Goal: Transaction & Acquisition: Purchase product/service

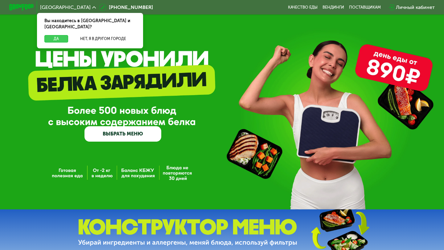
click at [65, 35] on button "Да" at bounding box center [56, 38] width 24 height 7
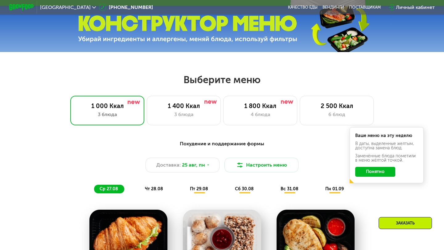
scroll to position [205, 0]
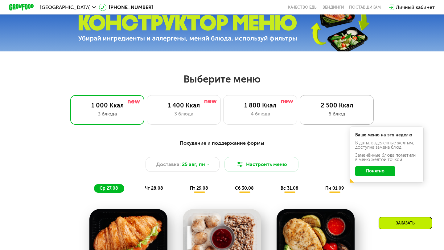
click at [320, 114] on div "6 блюд" at bounding box center [336, 113] width 61 height 7
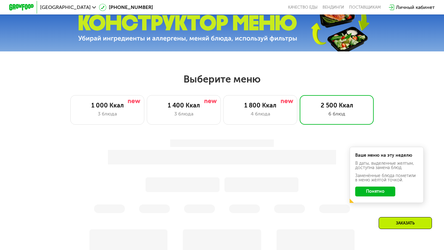
click at [364, 194] on button "Понятно" at bounding box center [375, 192] width 40 height 10
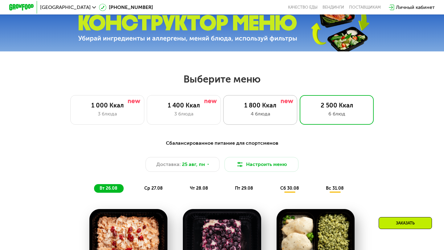
click at [282, 113] on div "4 блюда" at bounding box center [260, 113] width 61 height 7
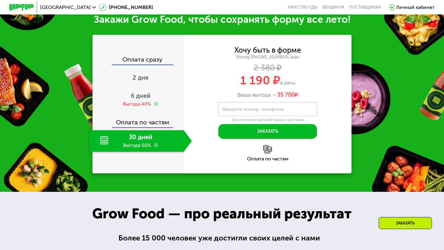
scroll to position [595, 0]
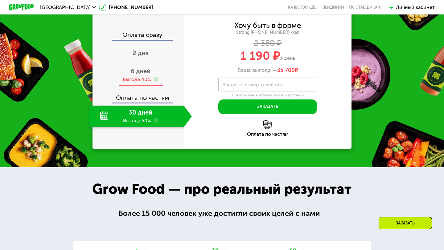
click at [144, 75] on span "6 дней" at bounding box center [141, 71] width 20 height 7
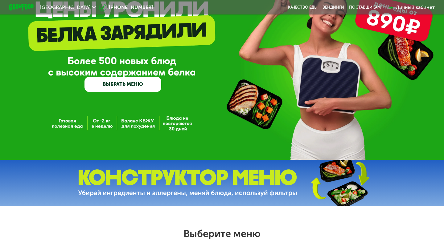
scroll to position [123, 0]
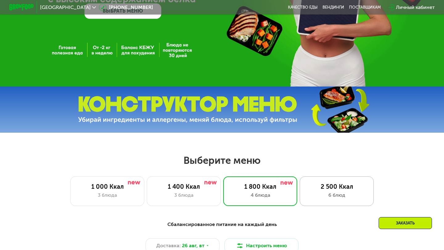
click at [324, 192] on div "6 блюд" at bounding box center [336, 195] width 61 height 7
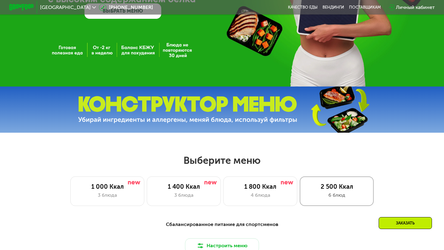
scroll to position [223, 0]
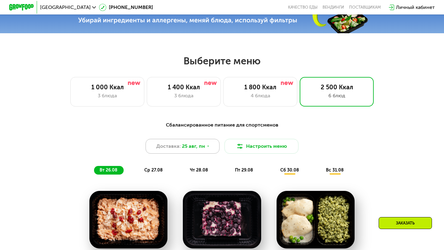
click at [200, 151] on div "Доставка: [DATE]" at bounding box center [183, 146] width 74 height 15
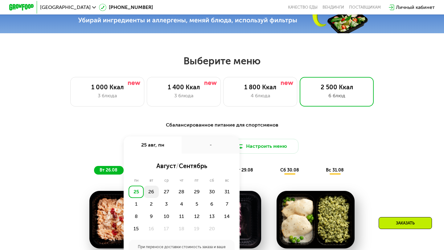
click at [159, 188] on div "26" at bounding box center [166, 192] width 15 height 12
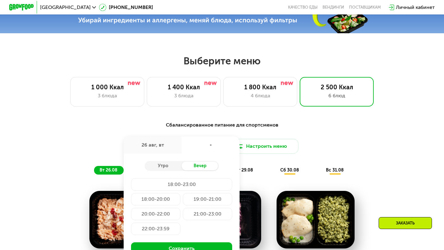
click at [180, 193] on div "18:00-23:00" at bounding box center [155, 199] width 49 height 12
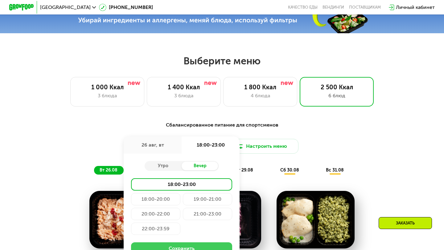
click at [179, 246] on button "Сохранить" at bounding box center [181, 249] width 101 height 12
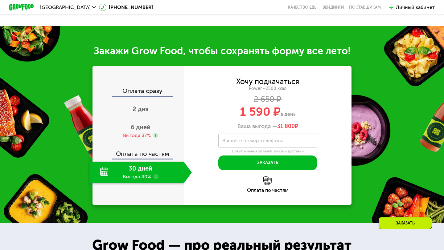
scroll to position [709, 0]
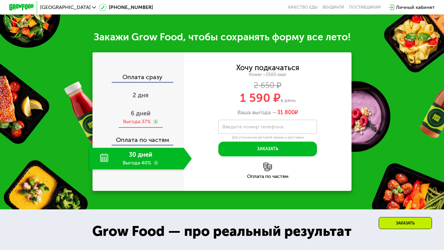
click at [140, 118] on div "6 дней Выгода 37%" at bounding box center [140, 118] width 102 height 22
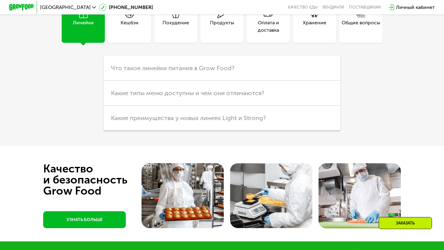
scroll to position [1737, 0]
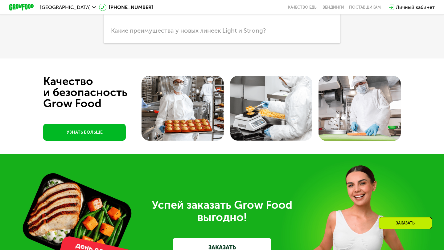
click at [398, 223] on div "Заказать" at bounding box center [405, 223] width 53 height 12
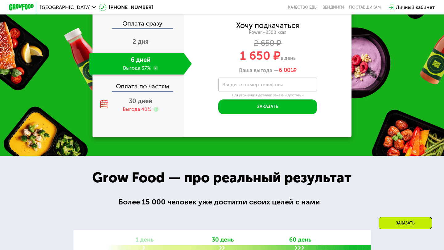
scroll to position [722, 0]
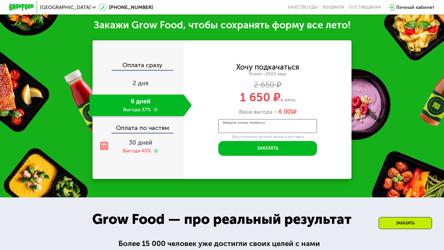
click at [284, 125] on input "Введите номер телефона" at bounding box center [267, 126] width 99 height 14
